Goal: Information Seeking & Learning: Learn about a topic

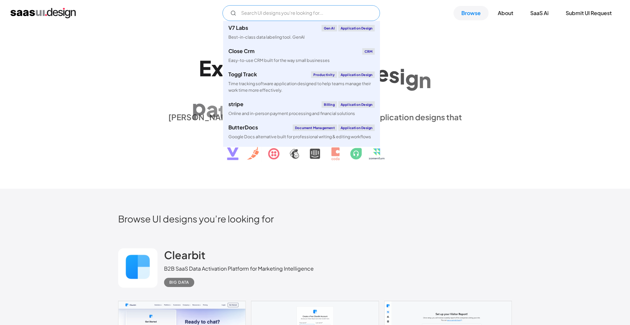
click at [248, 14] on input "Email Form" at bounding box center [300, 13] width 157 height 16
paste input "SaaSUI.Design"
type input "SaaSUI.Design"
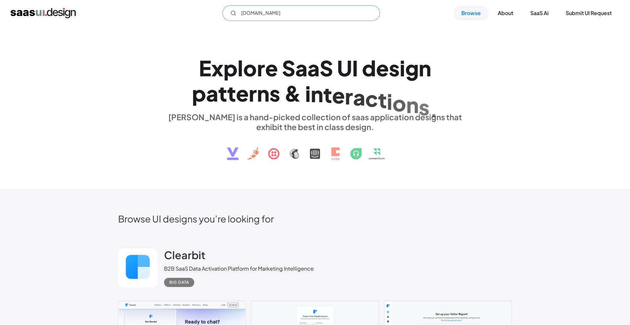
click at [265, 13] on input "SaaSUI.Design" at bounding box center [300, 13] width 157 height 16
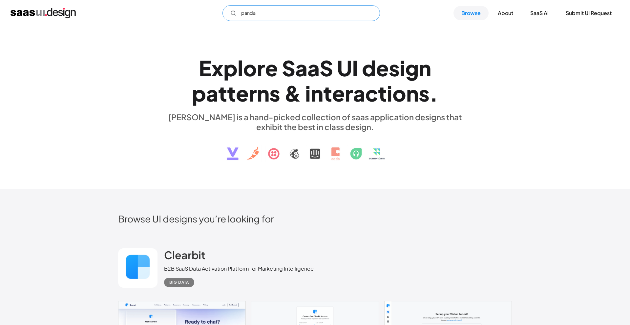
click at [260, 7] on input "panda" at bounding box center [300, 13] width 157 height 16
click at [260, 11] on input "panda" at bounding box center [300, 13] width 157 height 16
paste input "PandaDoc"
type input "PandaDoc"
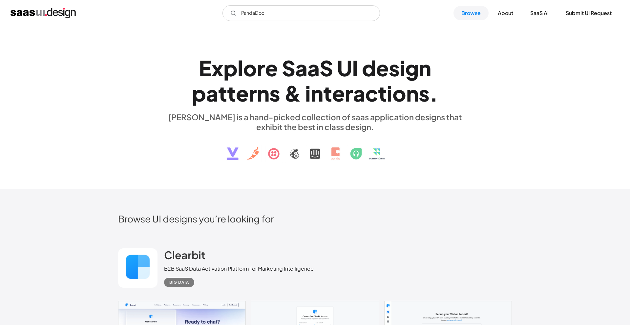
click at [61, 17] on img "home" at bounding box center [42, 13] width 65 height 10
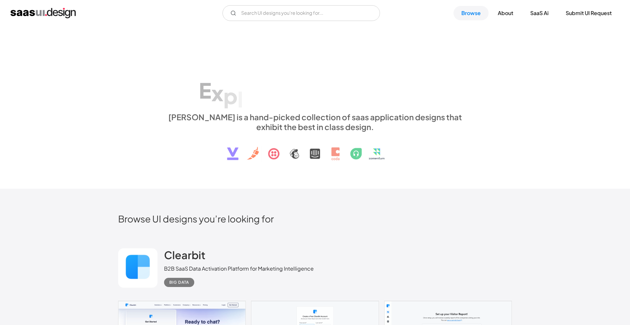
click at [58, 12] on img "home" at bounding box center [42, 13] width 65 height 10
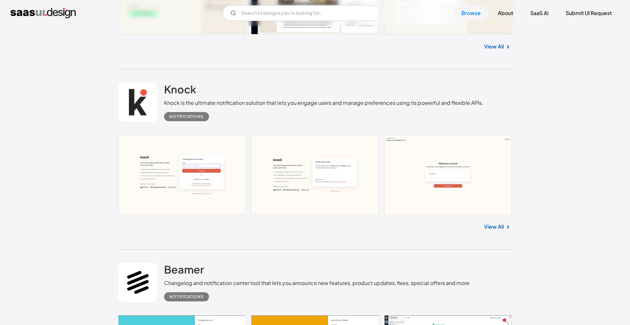
scroll to position [542, 0]
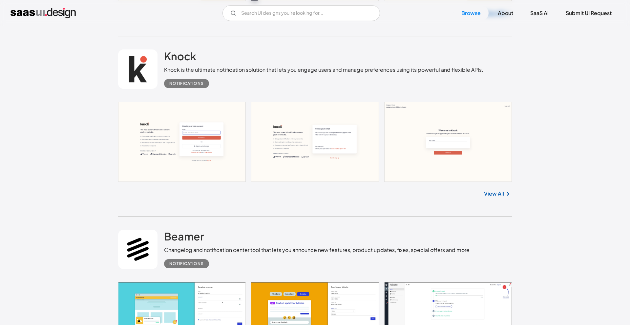
click at [208, 149] on link at bounding box center [315, 142] width 394 height 80
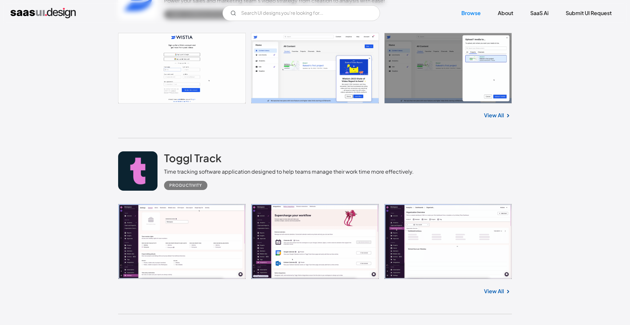
scroll to position [8125, 0]
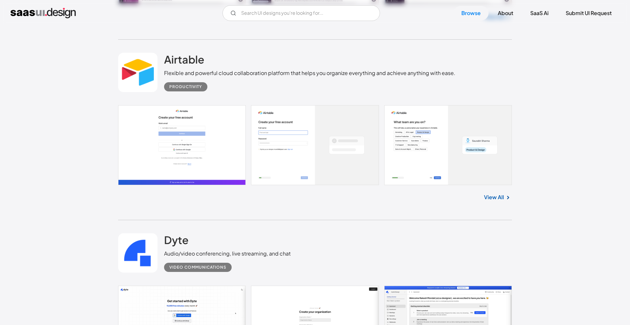
click at [216, 143] on link at bounding box center [315, 145] width 394 height 80
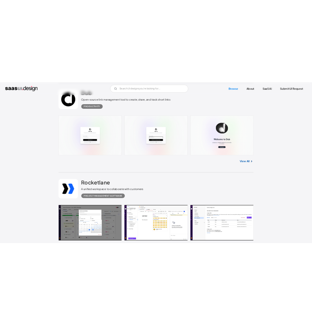
scroll to position [8492, 0]
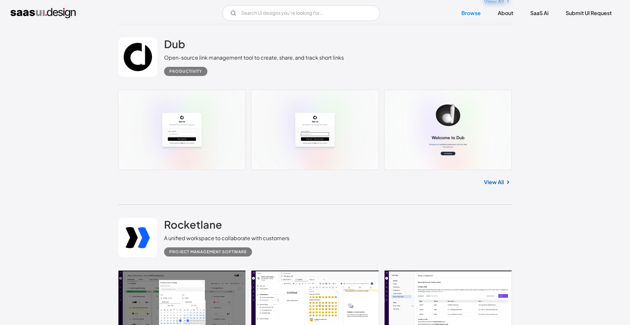
click at [323, 122] on link at bounding box center [315, 130] width 394 height 80
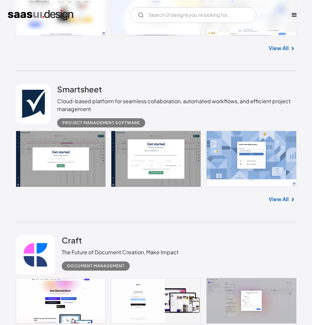
scroll to position [8492, 0]
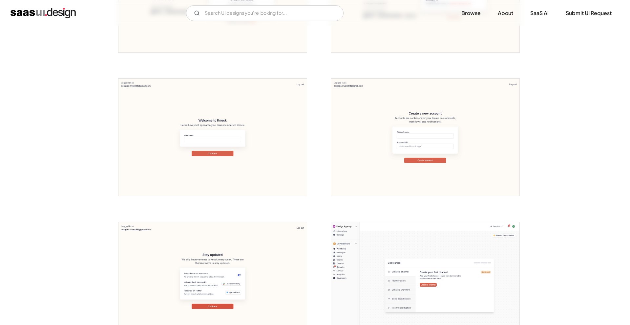
scroll to position [334, 0]
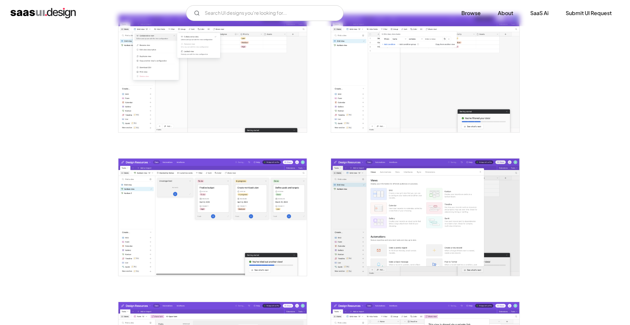
scroll to position [857, 0]
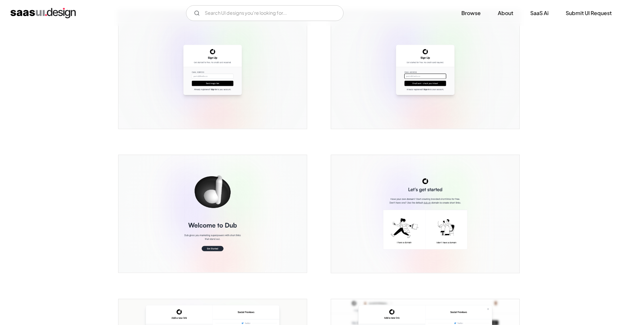
scroll to position [77, 0]
